Goal: Entertainment & Leisure: Browse casually

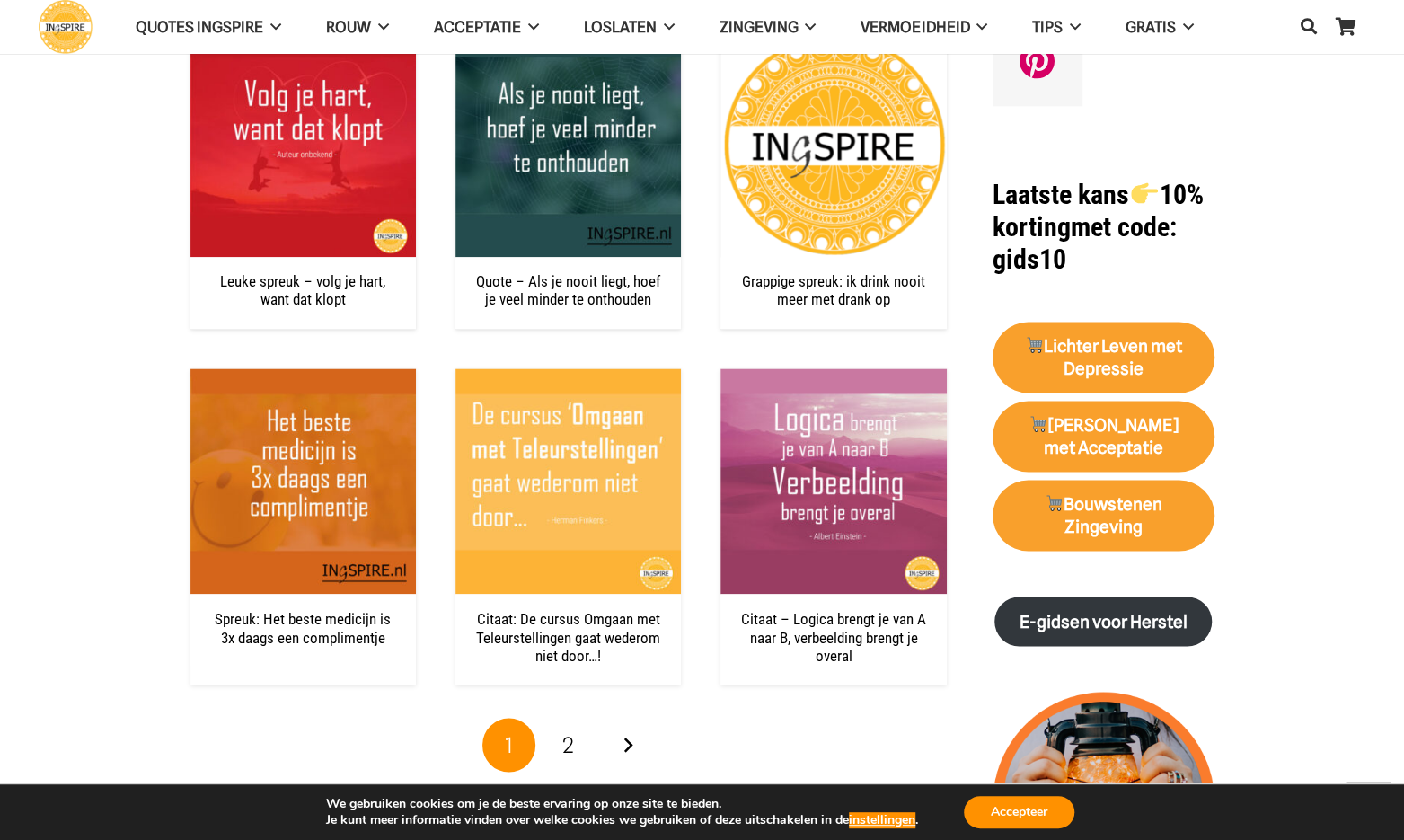
scroll to position [1617, 0]
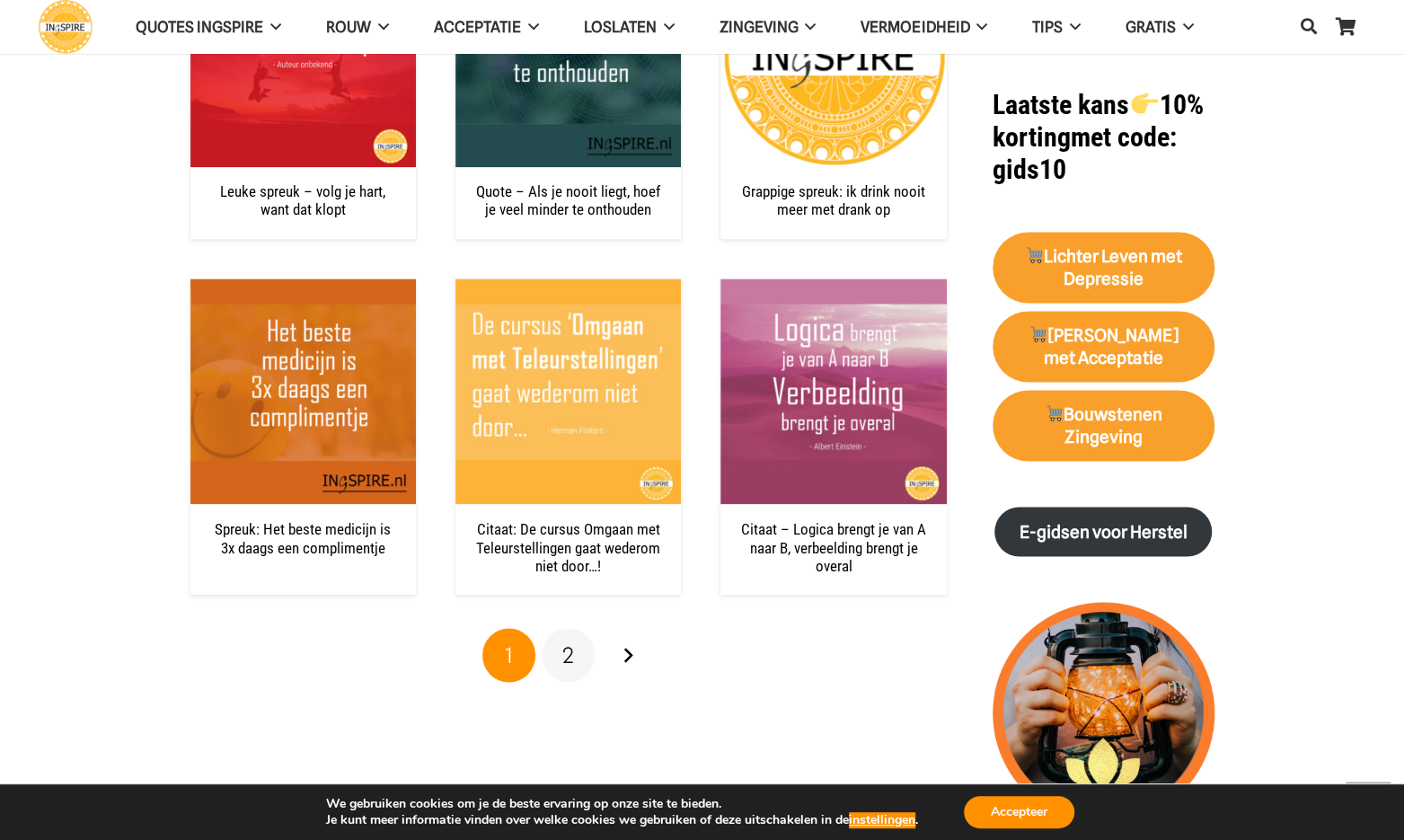
click at [573, 657] on span "2" at bounding box center [568, 654] width 12 height 26
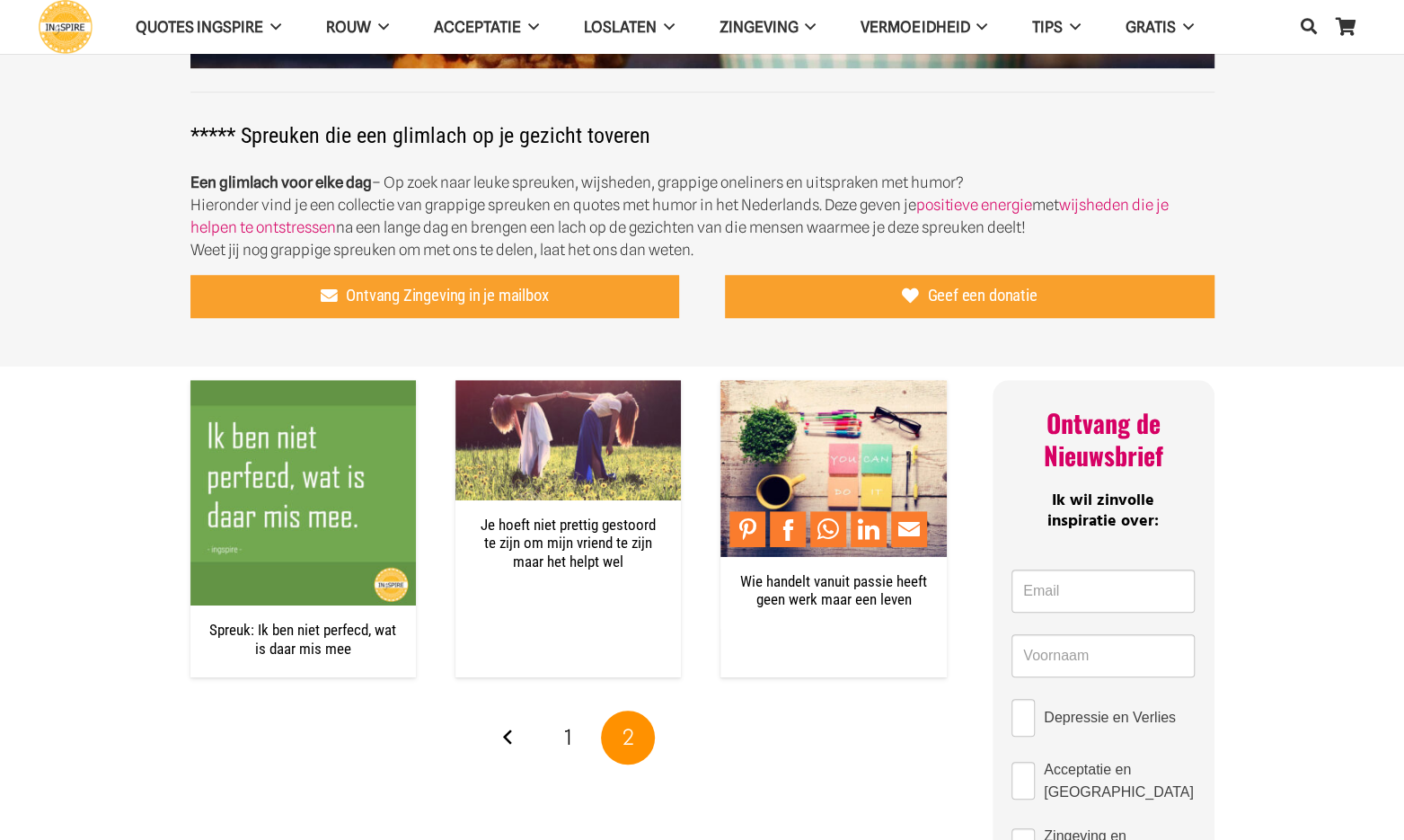
scroll to position [629, 0]
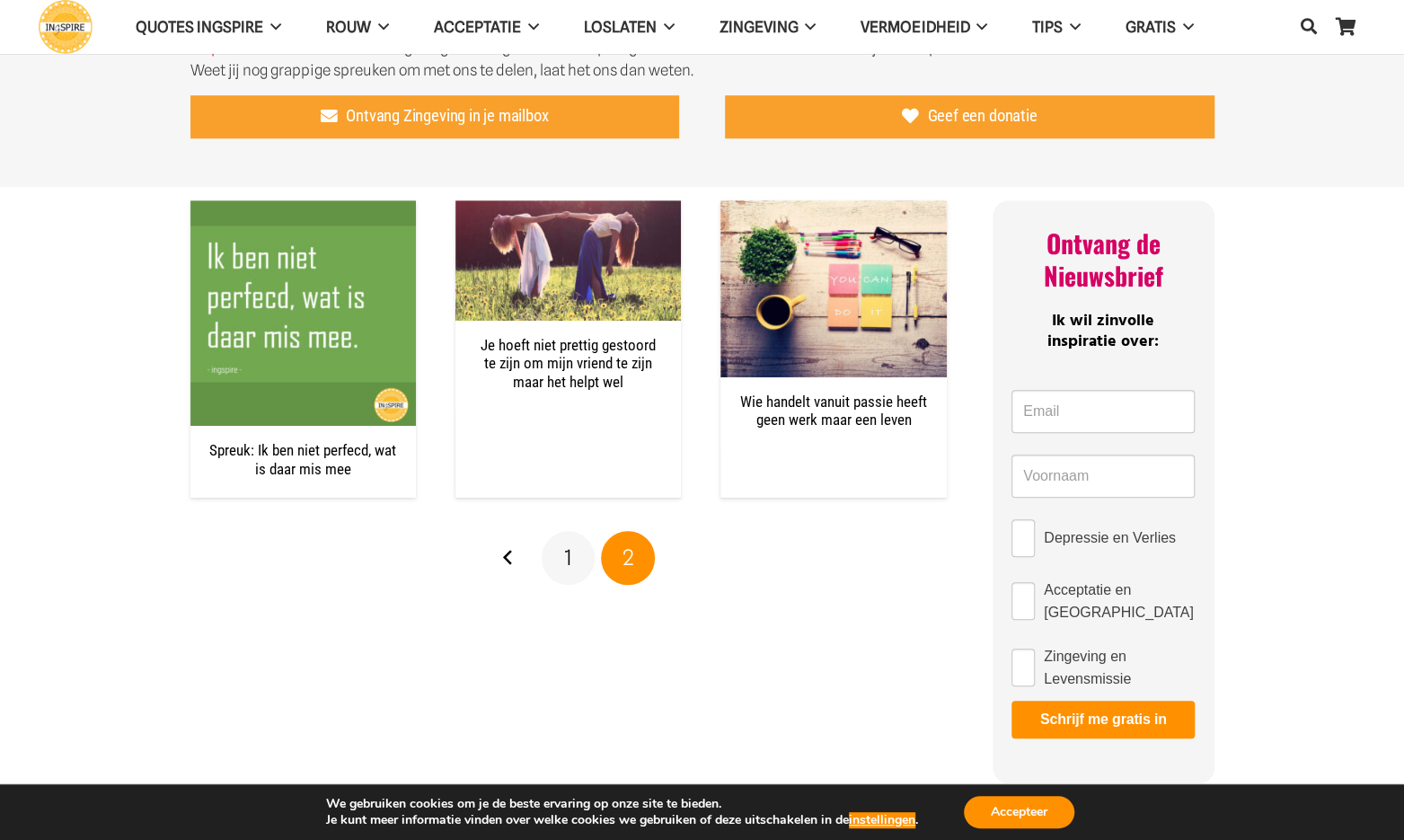
click at [569, 562] on span "1" at bounding box center [568, 558] width 8 height 26
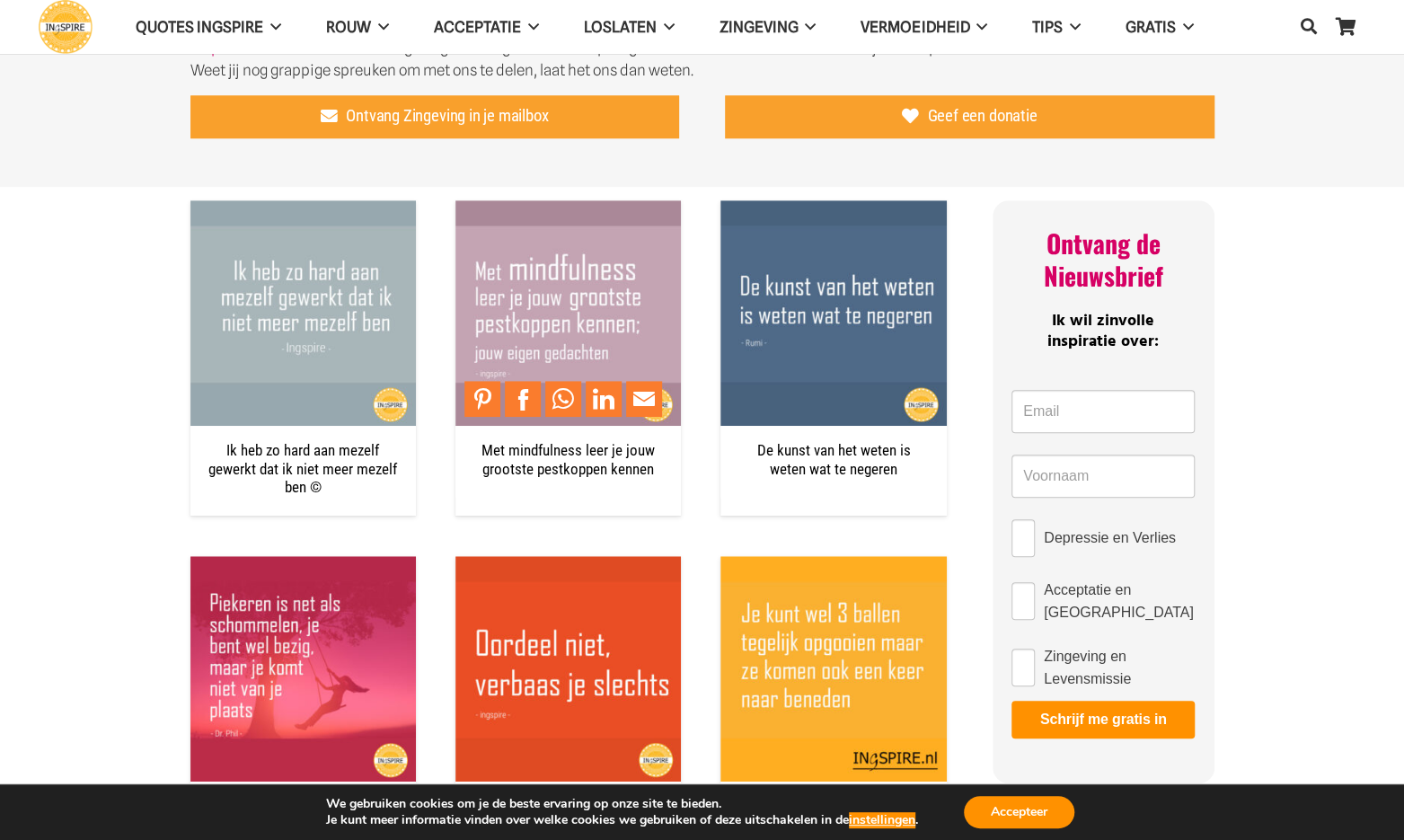
scroll to position [90, 0]
